Goal: Find specific page/section: Find specific page/section

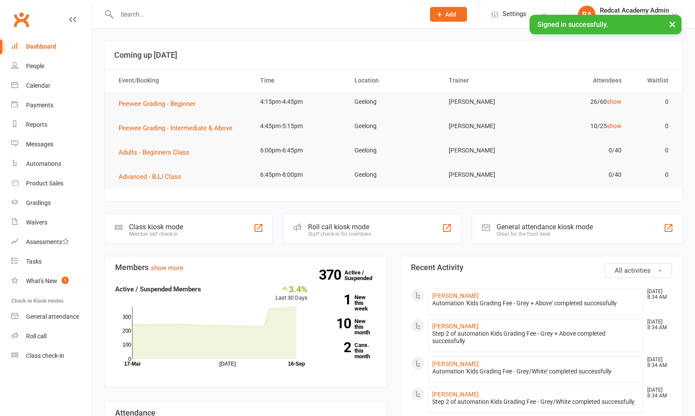
click at [140, 15] on input "text" at bounding box center [266, 14] width 305 height 12
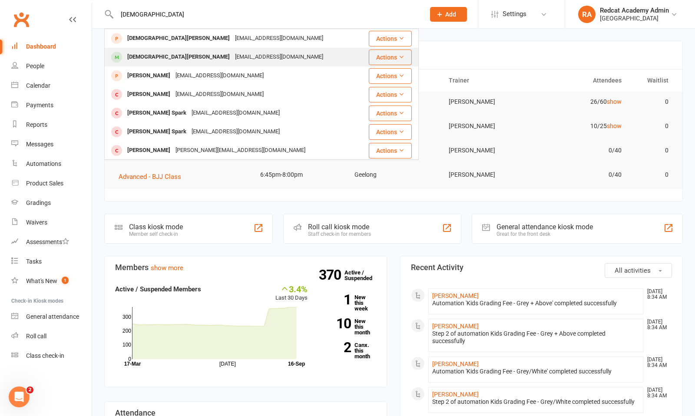
type input "[DEMOGRAPHIC_DATA]"
click at [138, 56] on div "[DEMOGRAPHIC_DATA][PERSON_NAME]" at bounding box center [179, 57] width 108 height 13
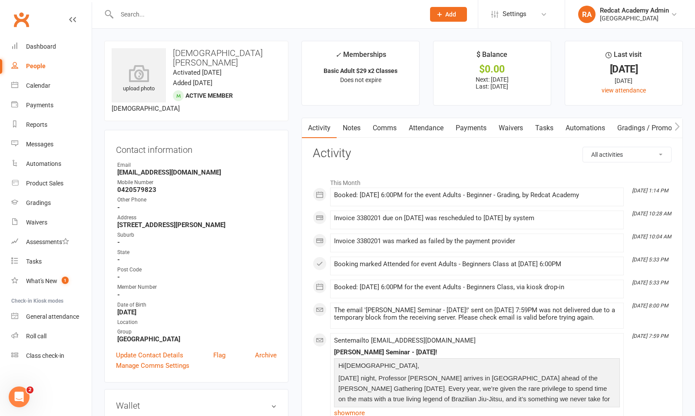
click at [476, 126] on link "Payments" at bounding box center [471, 128] width 43 height 20
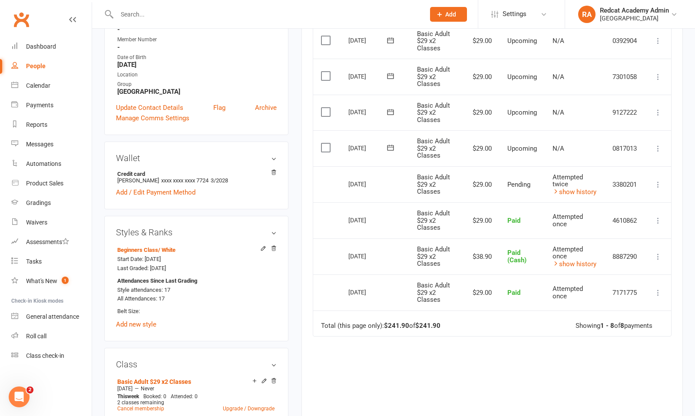
scroll to position [242, 0]
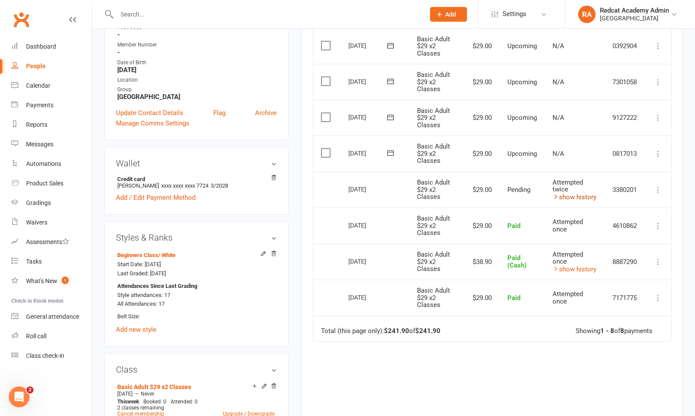
click at [571, 196] on link "show history" at bounding box center [575, 197] width 44 height 8
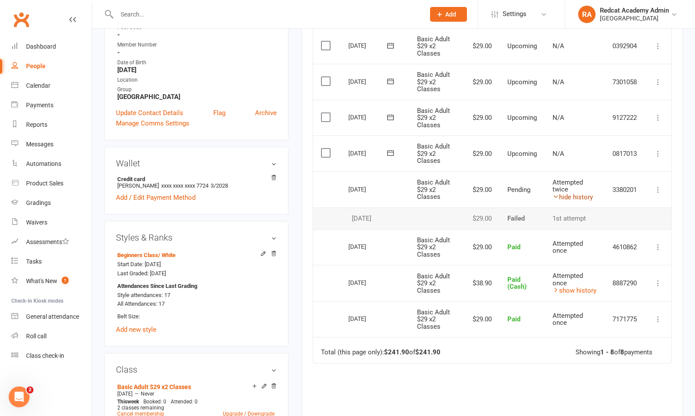
click at [576, 197] on link "hide history" at bounding box center [573, 197] width 40 height 8
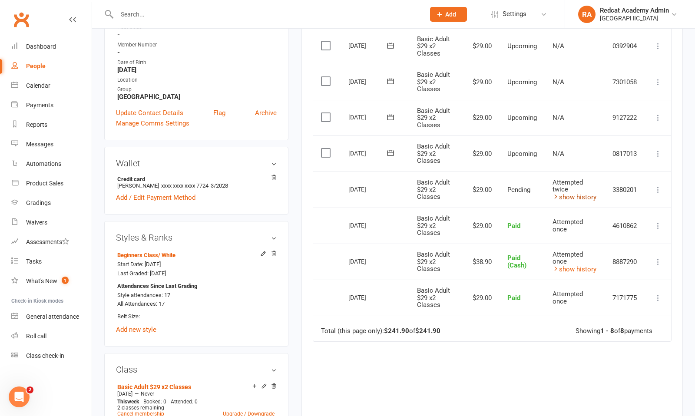
click at [576, 197] on link "show history" at bounding box center [575, 197] width 44 height 8
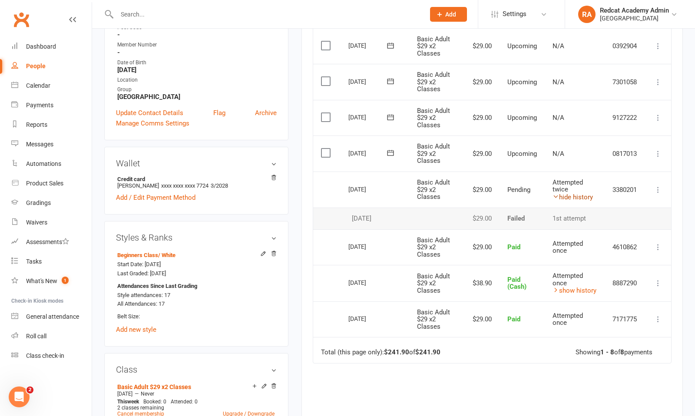
click at [576, 197] on link "hide history" at bounding box center [573, 197] width 40 height 8
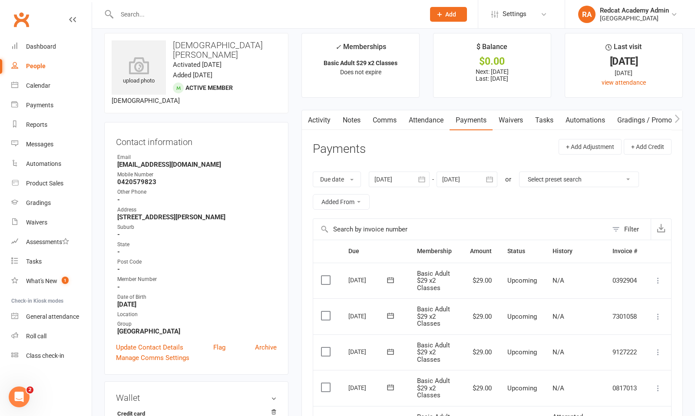
scroll to position [0, 0]
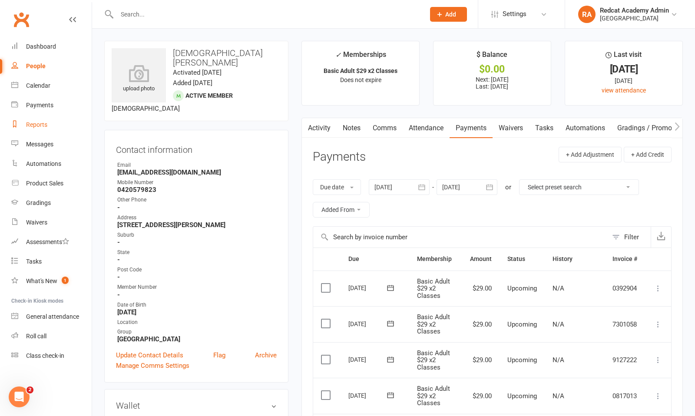
click at [40, 128] on div "Reports" at bounding box center [36, 124] width 21 height 7
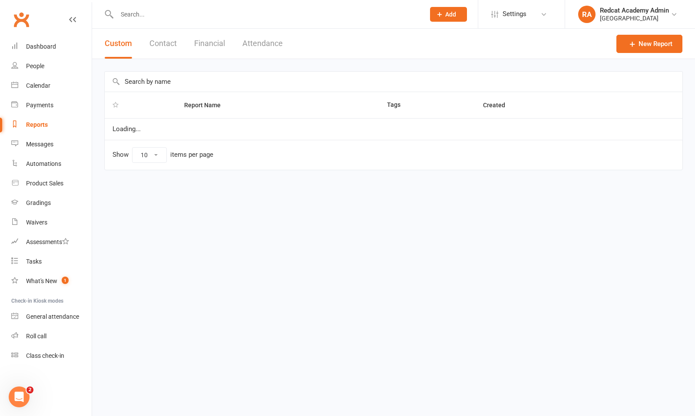
select select "100"
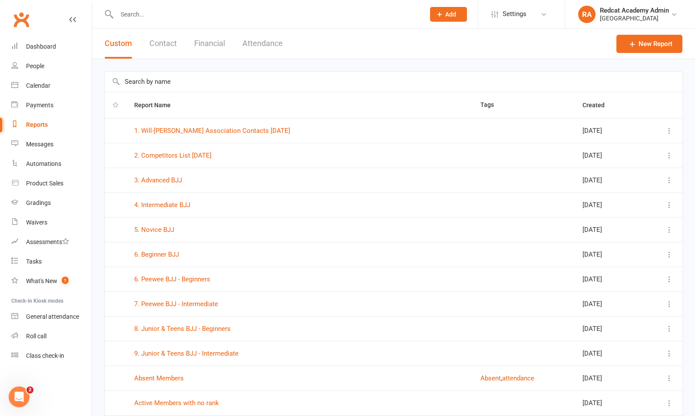
click at [166, 100] on button "Report Name" at bounding box center [157, 105] width 46 height 10
click at [155, 86] on input "text" at bounding box center [394, 82] width 578 height 20
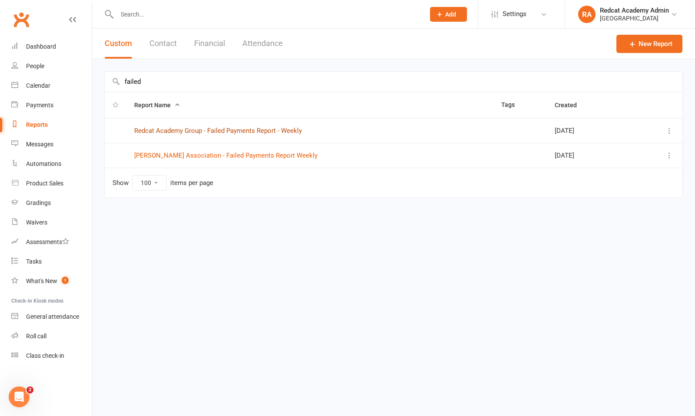
type input "failed"
click at [192, 131] on link "Redcat Academy Group - Failed Payments Report - Weekly" at bounding box center [218, 131] width 168 height 8
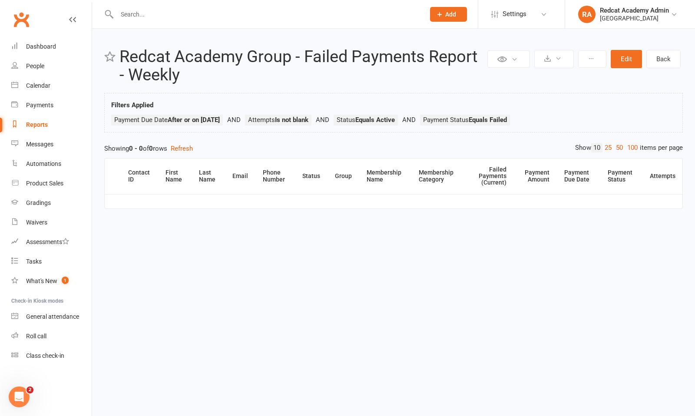
click at [46, 122] on div "Reports" at bounding box center [37, 124] width 22 height 7
select select "100"
